Goal: Navigation & Orientation: Understand site structure

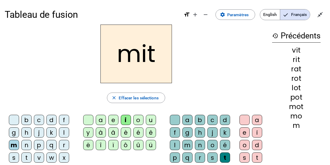
scroll to position [28, 0]
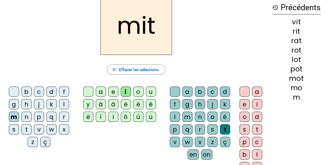
click at [276, 10] on mat-icon "history" at bounding box center [275, 7] width 6 height 6
click at [276, 9] on mat-icon "history" at bounding box center [275, 7] width 6 height 6
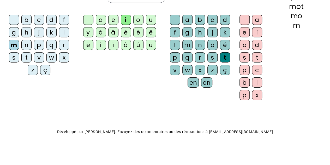
scroll to position [0, 0]
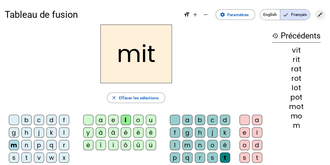
click at [320, 14] on mat-icon "close_fullscreen" at bounding box center [320, 14] width 6 height 6
click at [320, 14] on mat-icon "open_in_full" at bounding box center [320, 14] width 6 height 6
click at [276, 35] on mat-icon "history" at bounding box center [275, 36] width 6 height 6
